Goal: Check status: Check status

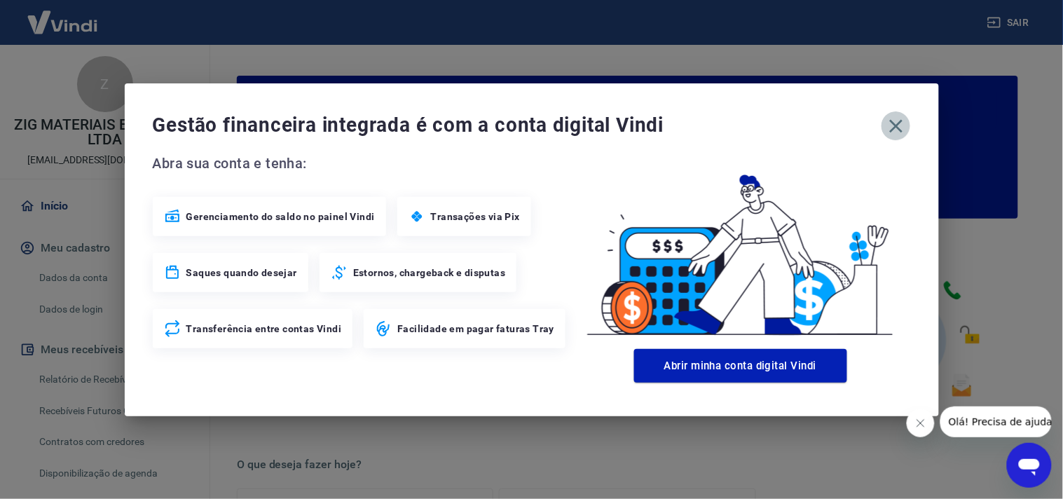
click at [898, 126] on icon "button" at bounding box center [896, 126] width 22 height 22
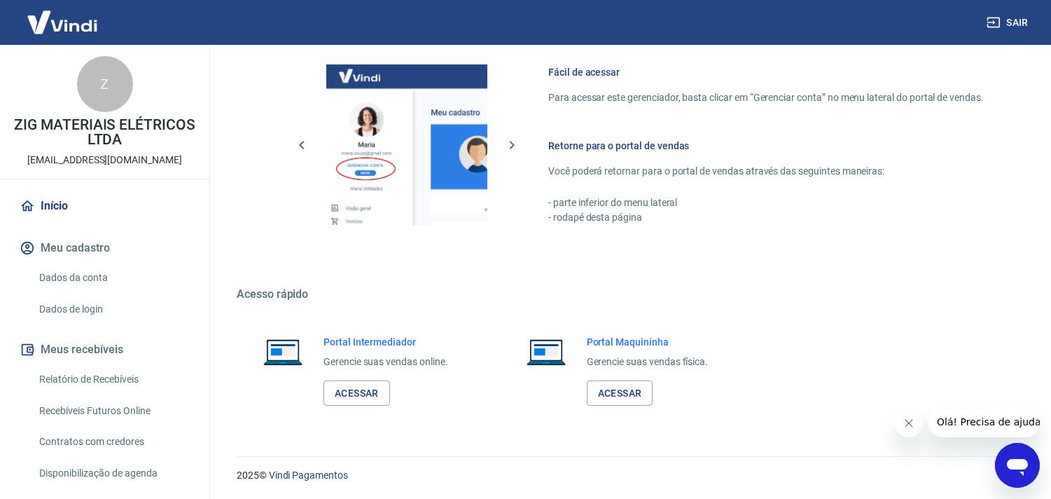
scroll to position [753, 0]
click at [365, 391] on link "Acessar" at bounding box center [357, 393] width 67 height 26
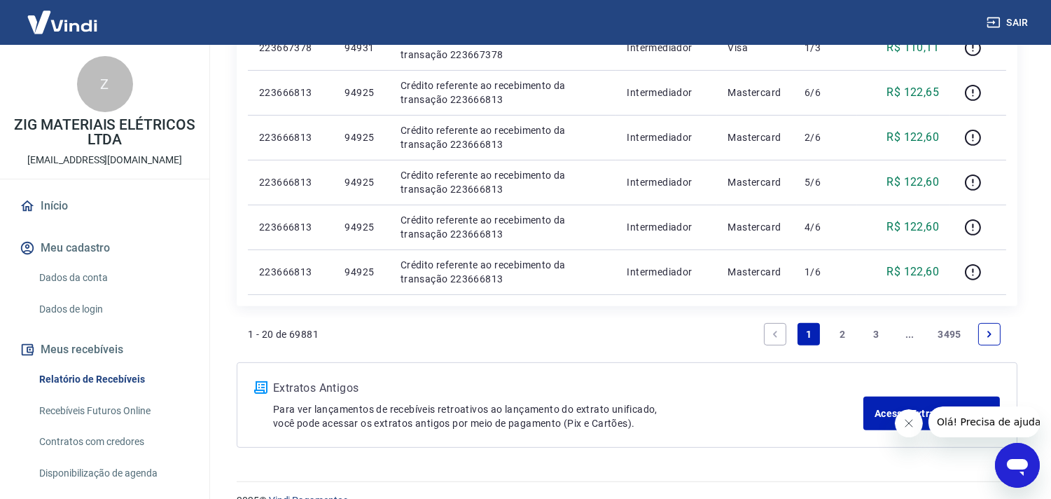
scroll to position [960, 0]
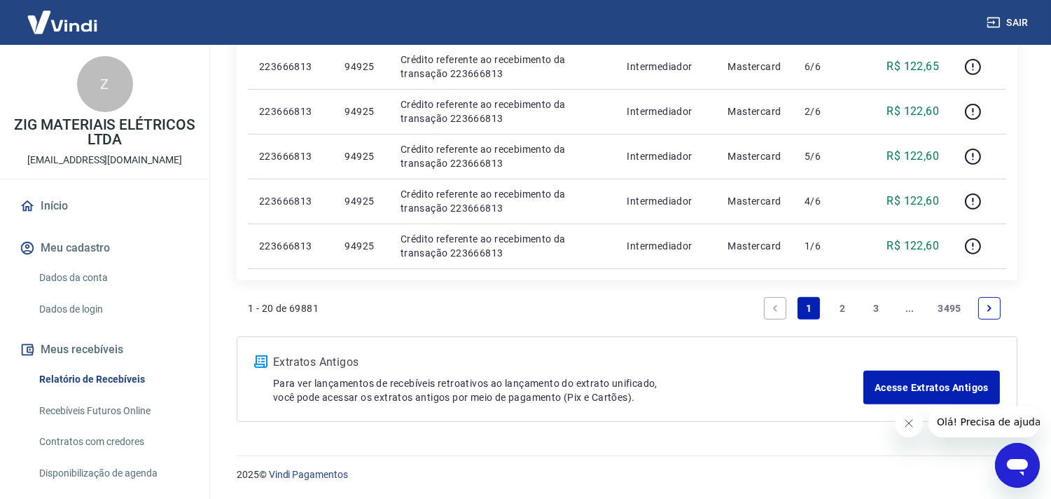
click at [848, 302] on link "2" at bounding box center [843, 308] width 22 height 22
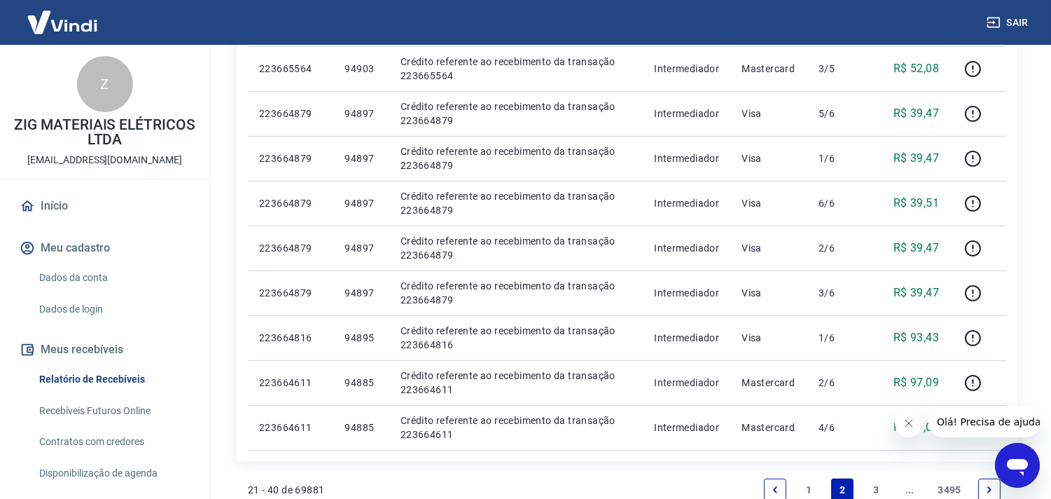
scroll to position [960, 0]
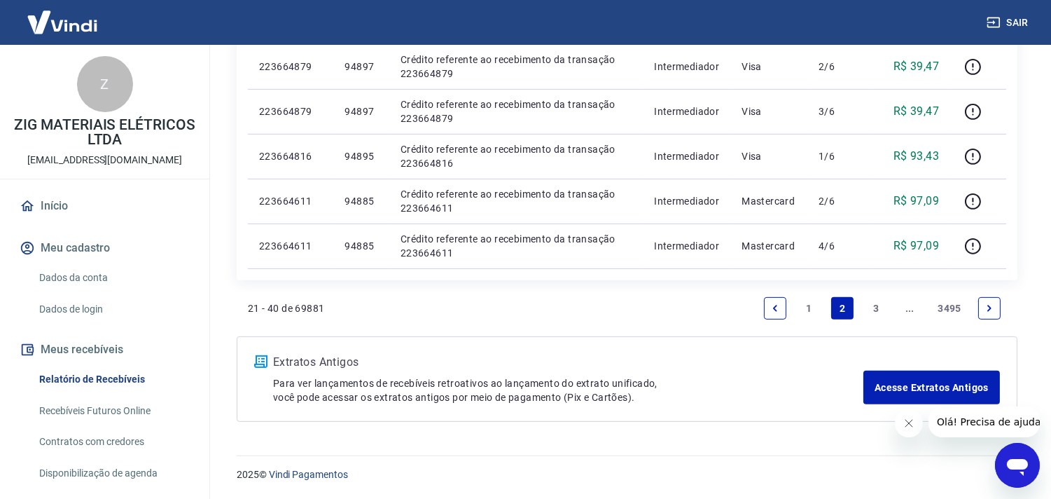
click at [877, 306] on link "3" at bounding box center [876, 308] width 22 height 22
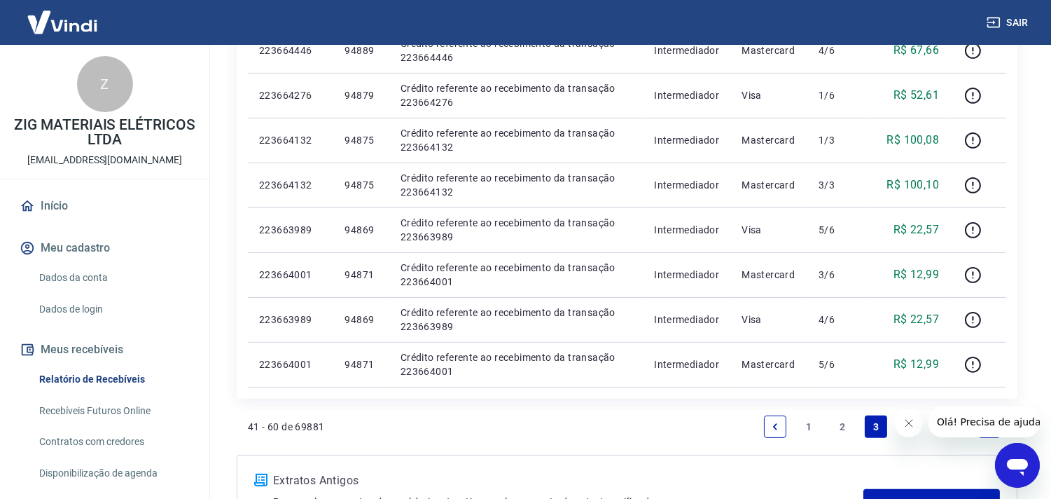
scroll to position [960, 0]
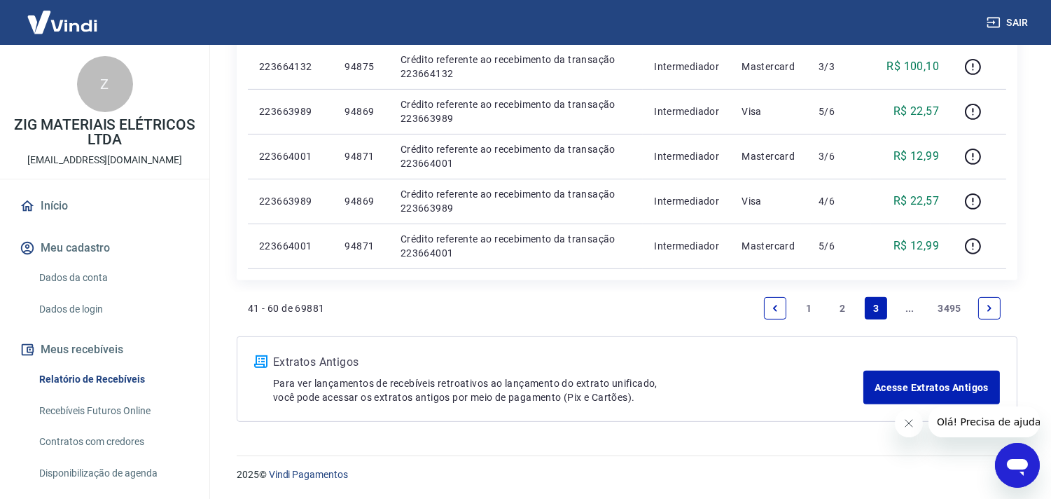
click at [990, 305] on icon "Next page" at bounding box center [990, 308] width 10 height 10
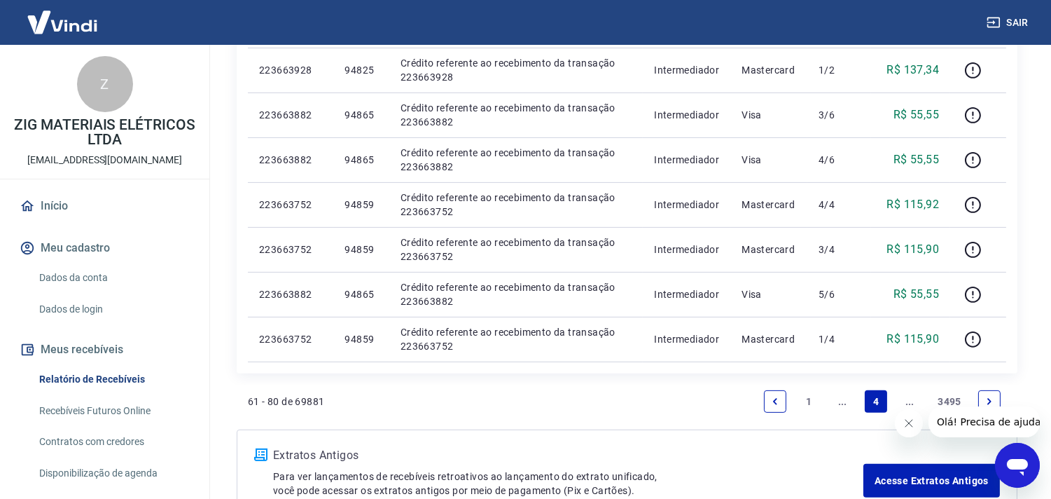
scroll to position [960, 0]
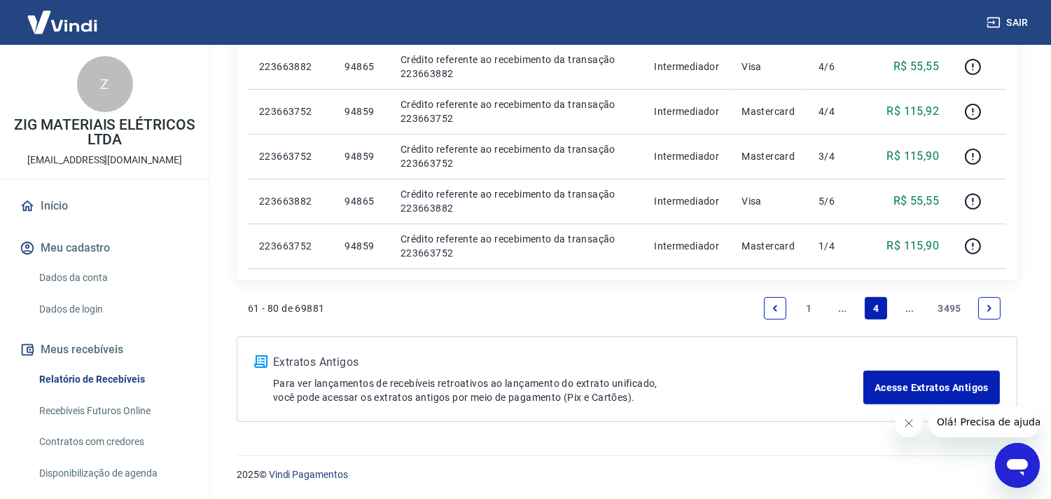
click at [986, 304] on icon "Next page" at bounding box center [990, 308] width 10 height 10
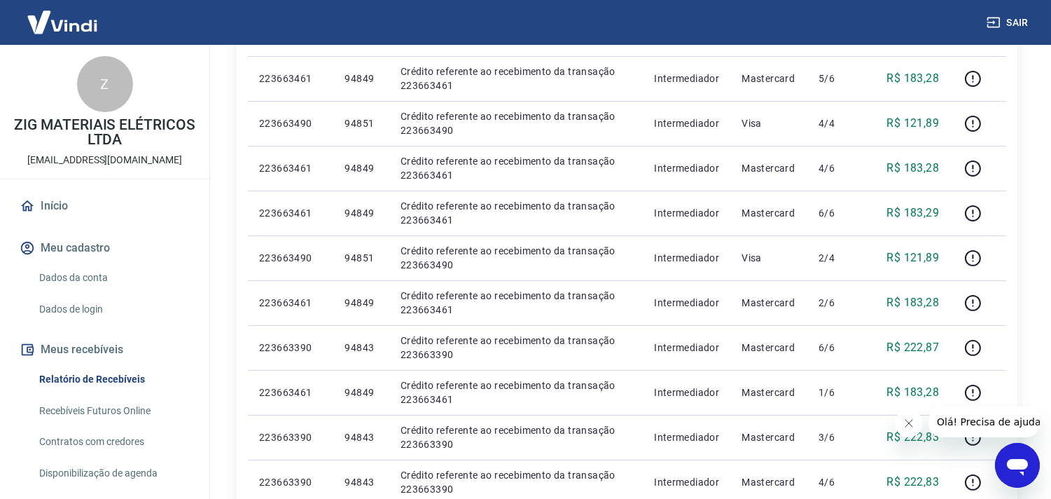
scroll to position [960, 0]
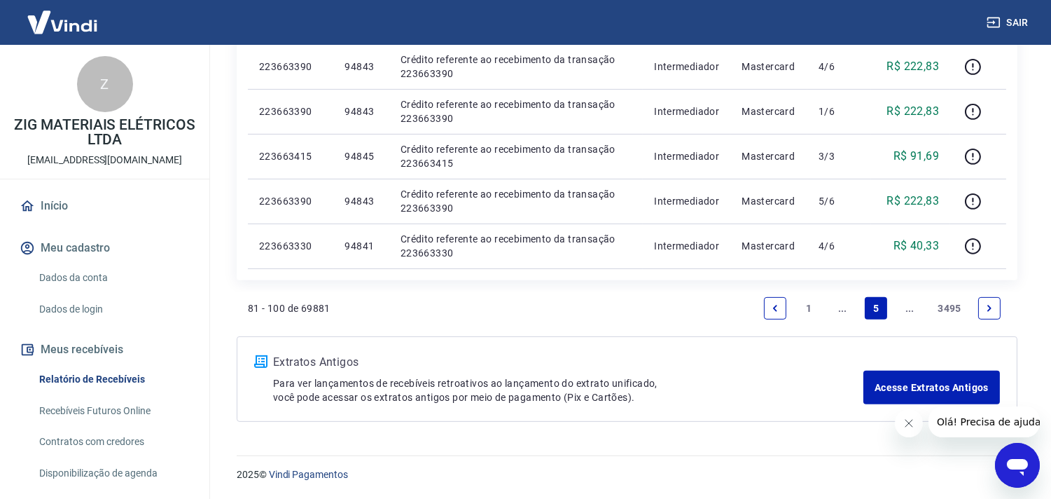
click at [986, 306] on icon "Next page" at bounding box center [990, 308] width 10 height 10
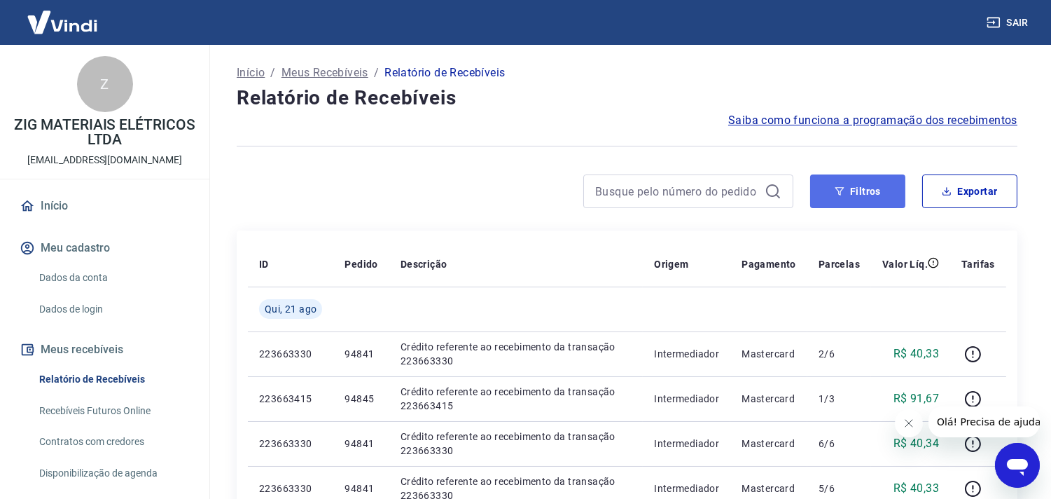
click at [850, 193] on button "Filtros" at bounding box center [858, 191] width 95 height 34
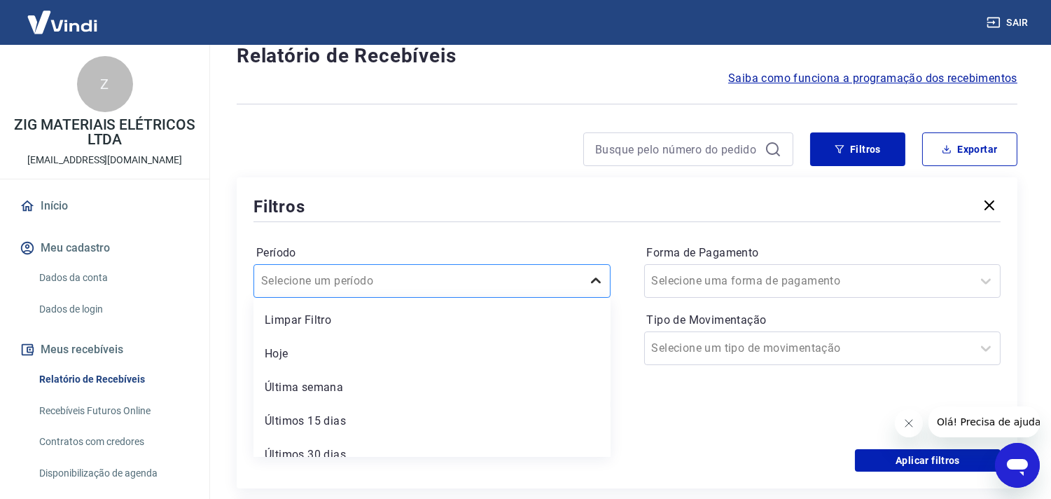
click at [582, 298] on div "option Limpar Filtro focused, 1 of 7. 7 results available. Use Up and Down to c…" at bounding box center [432, 281] width 357 height 34
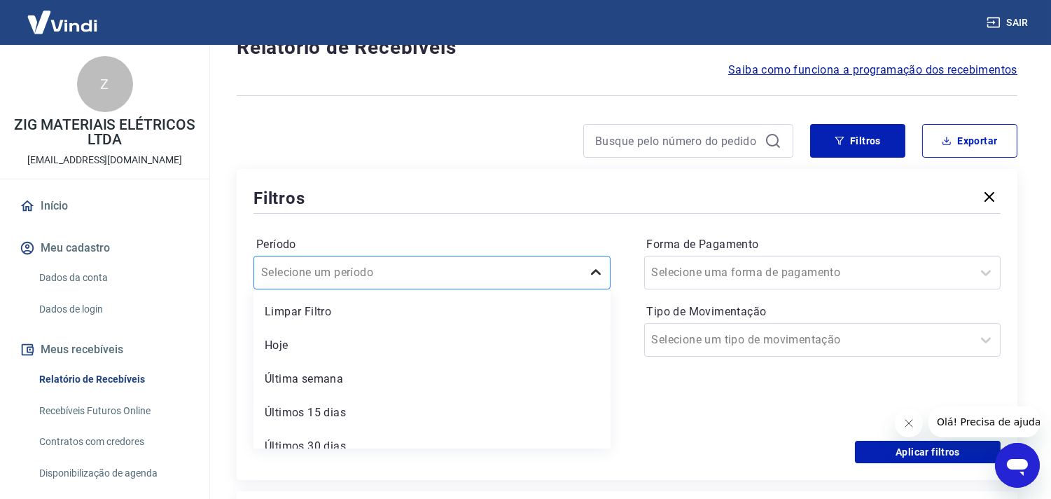
scroll to position [51, 0]
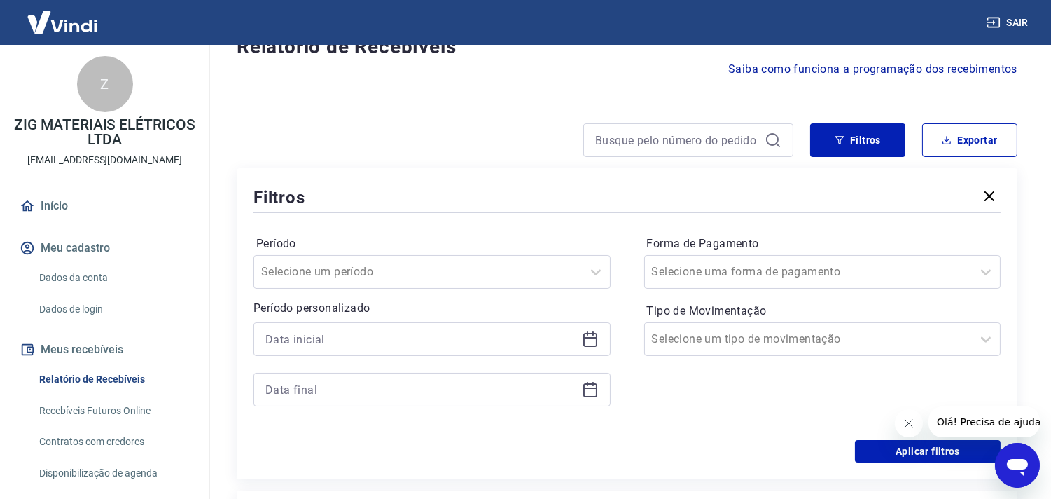
click at [711, 382] on div "Forma de Pagamento Selecione uma forma de pagamento Tipo de Movimentação Seleci…" at bounding box center [822, 328] width 357 height 191
click at [544, 336] on input at bounding box center [420, 339] width 311 height 21
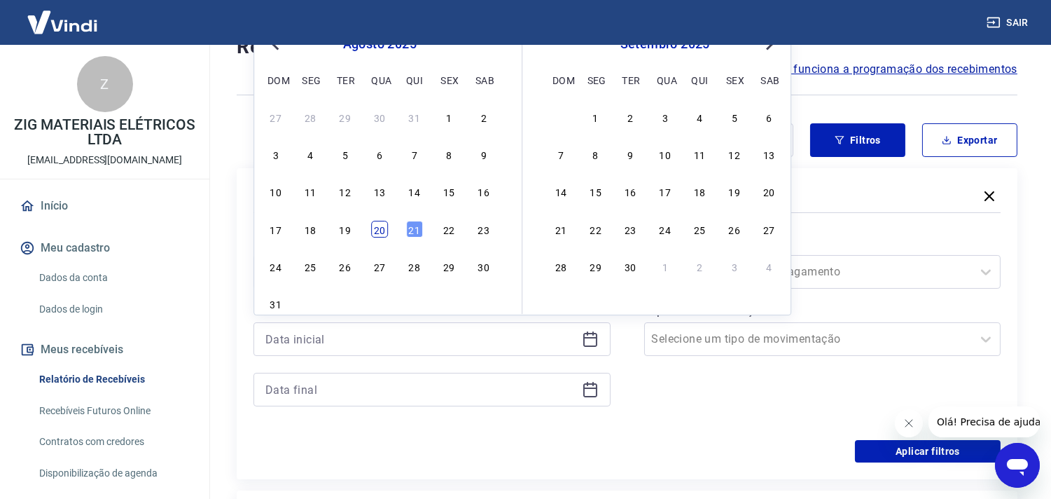
click at [381, 226] on div "20" at bounding box center [379, 229] width 17 height 17
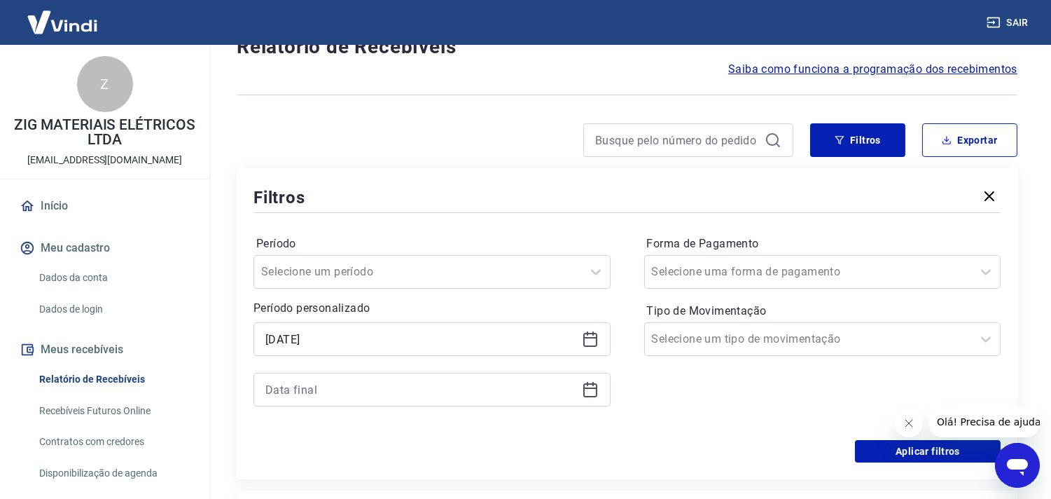
type input "20/08/2025"
click at [587, 385] on icon at bounding box center [587, 384] width 1 height 4
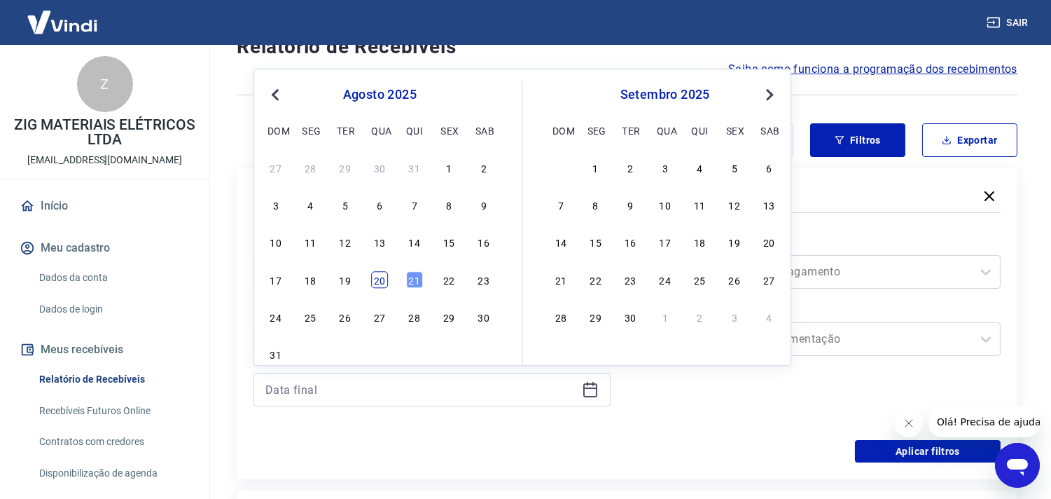
click at [371, 280] on div "20" at bounding box center [379, 279] width 17 height 17
type input "20/08/2025"
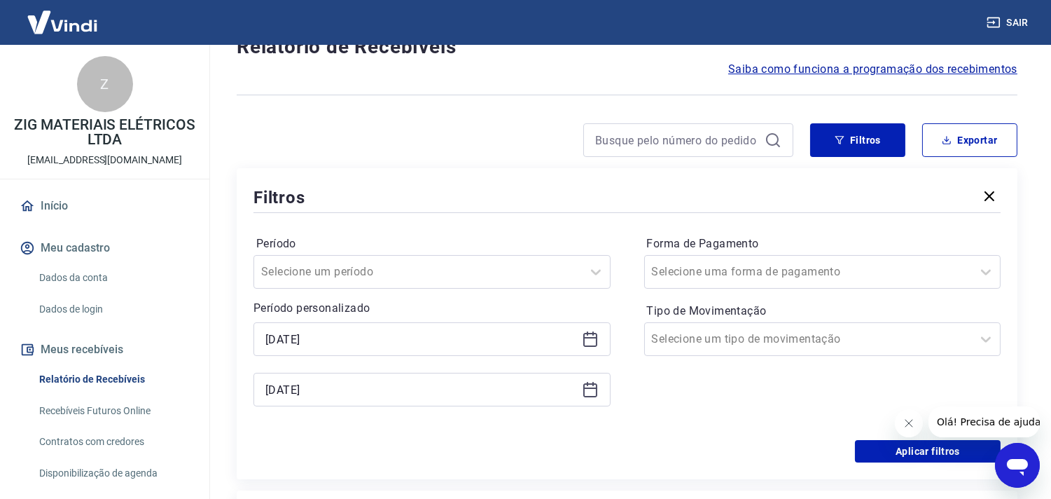
click at [687, 408] on div "Forma de Pagamento Selecione uma forma de pagamento Tipo de Movimentação Seleci…" at bounding box center [822, 328] width 357 height 191
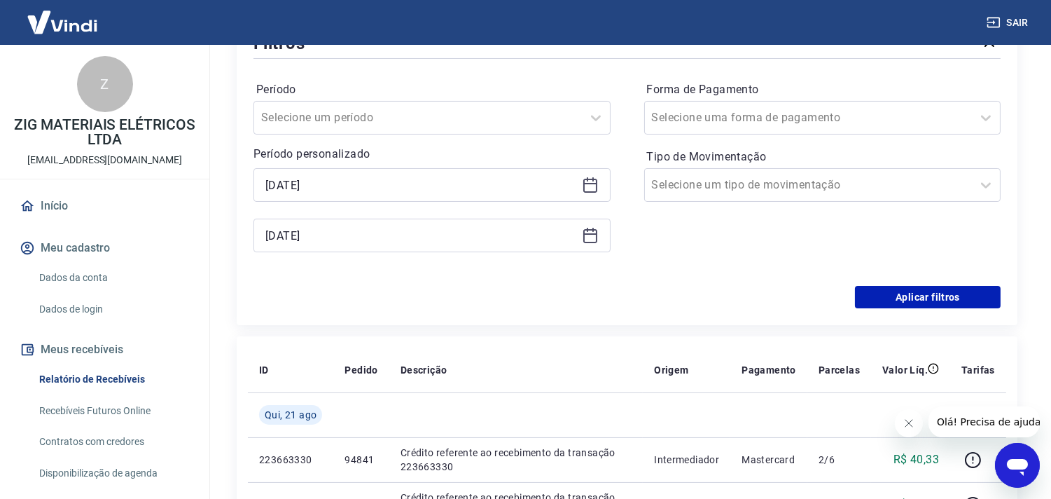
scroll to position [207, 0]
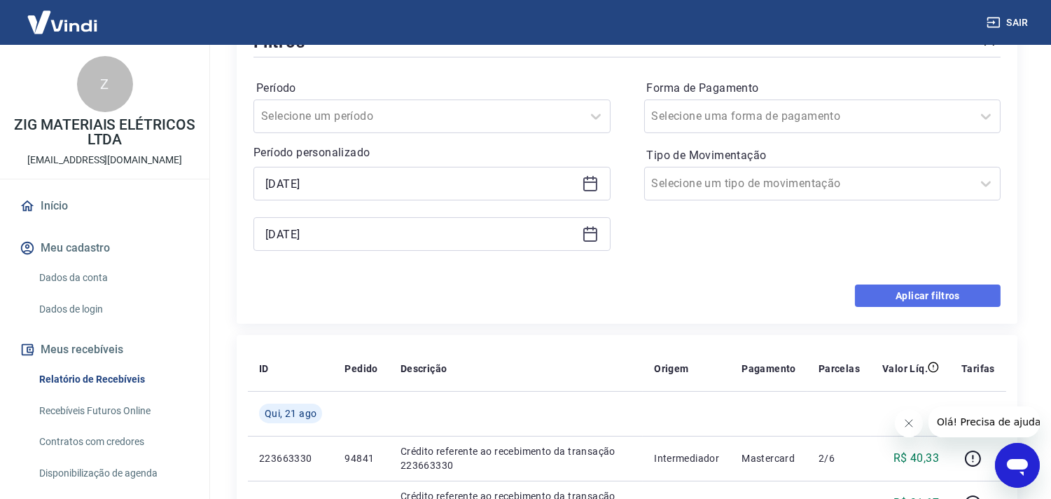
click at [857, 293] on button "Aplicar filtros" at bounding box center [928, 295] width 146 height 22
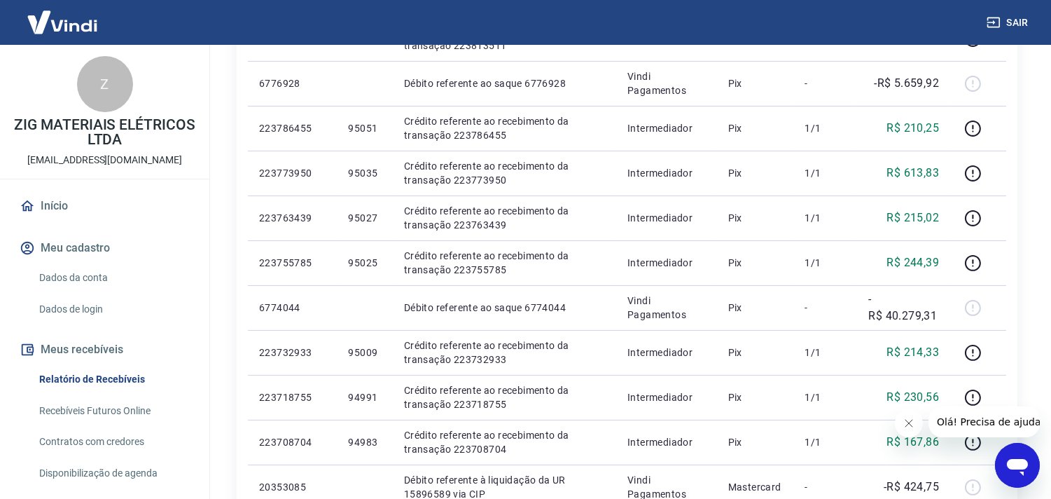
scroll to position [544, 0]
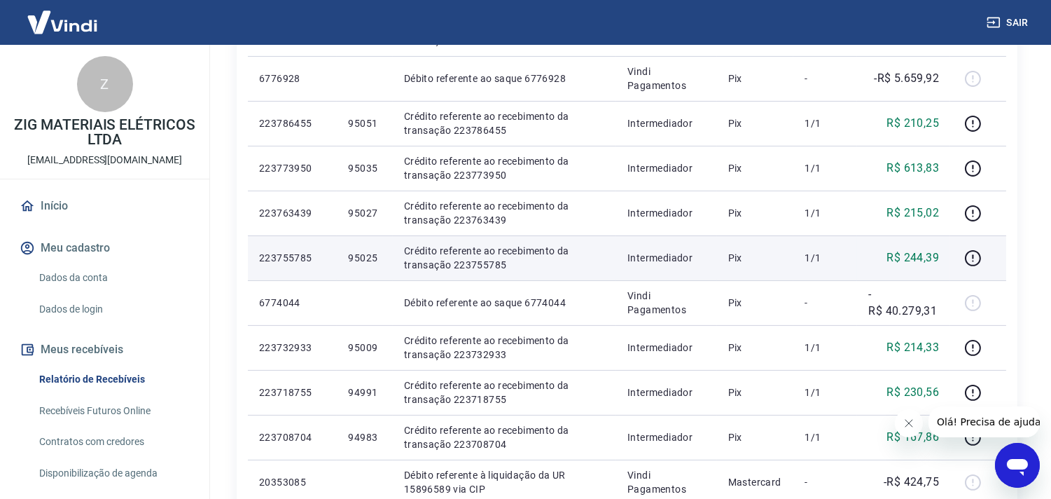
click at [809, 235] on td "1/1" at bounding box center [826, 257] width 64 height 45
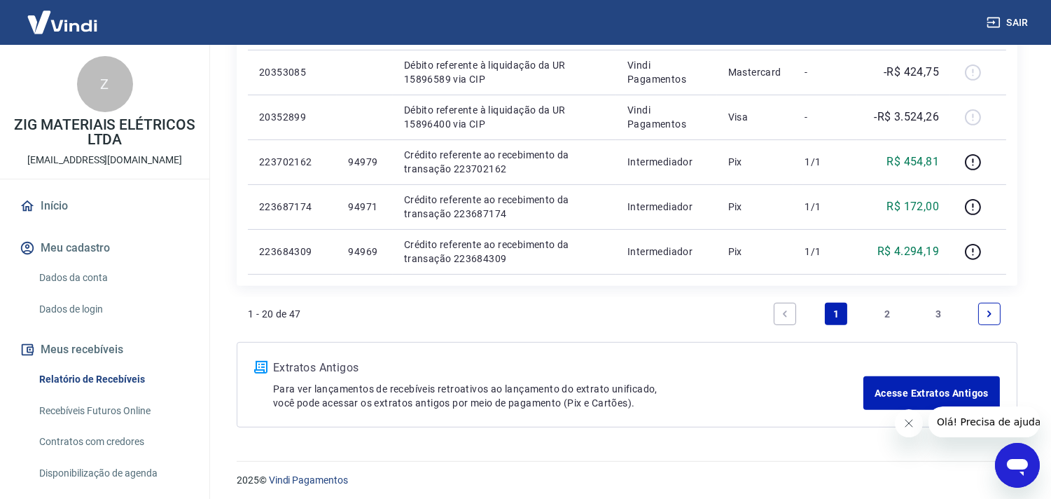
scroll to position [960, 0]
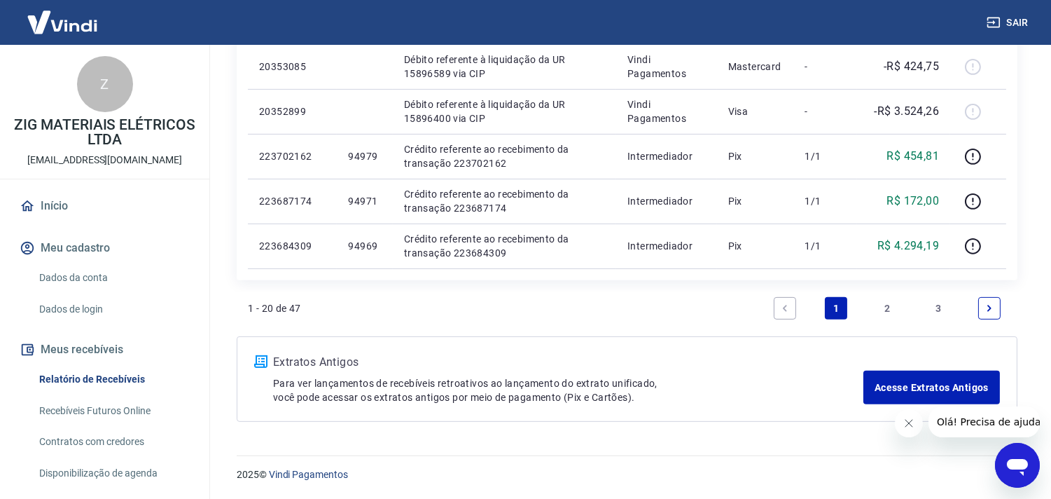
click at [892, 305] on link "2" at bounding box center [887, 308] width 22 height 22
